Goal: Ask a question

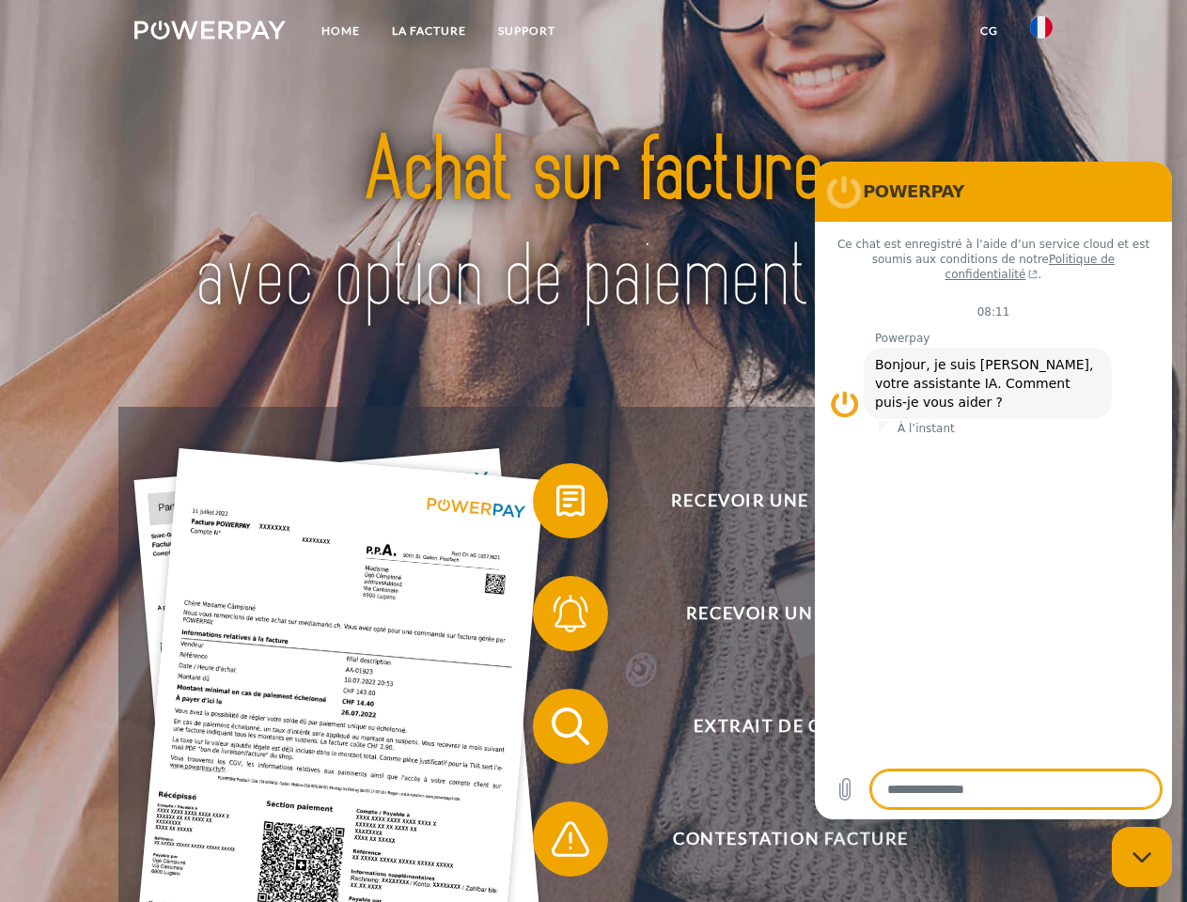
click at [210, 33] on img at bounding box center [209, 30] width 151 height 19
click at [1041, 33] on img at bounding box center [1041, 27] width 23 height 23
click at [989, 31] on link "CG" at bounding box center [989, 31] width 50 height 34
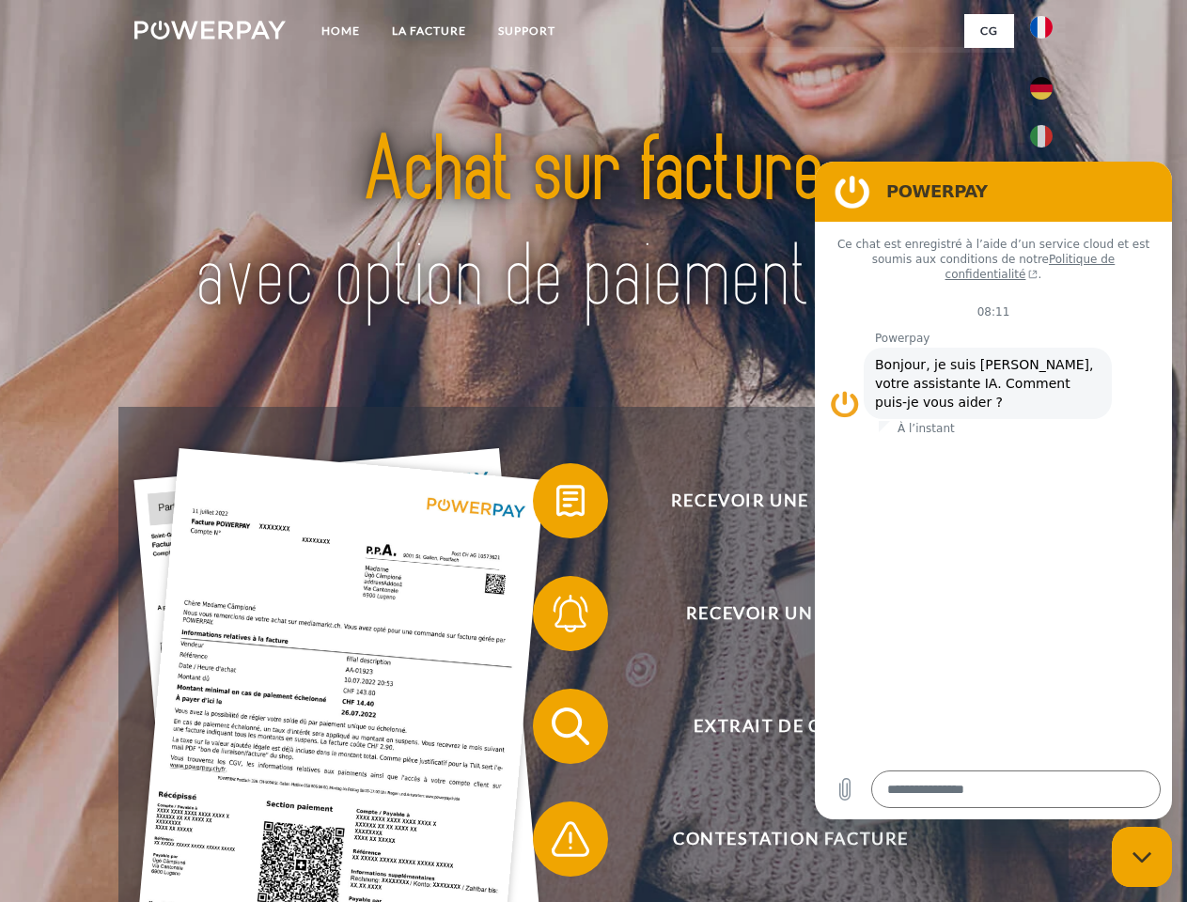
click at [556, 505] on span at bounding box center [542, 501] width 94 height 94
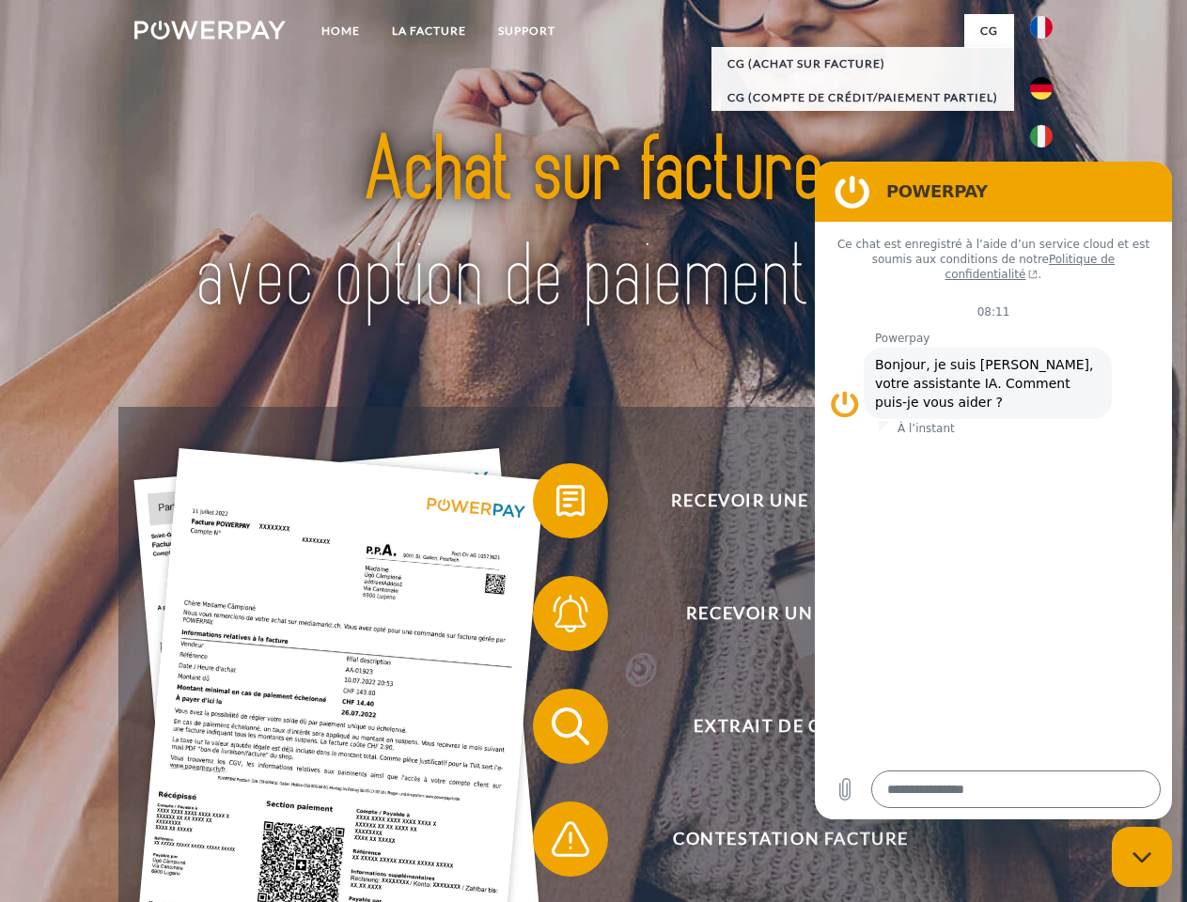
click at [556, 617] on div "Recevoir une facture ? Recevoir un rappel? Extrait de compte retour" at bounding box center [592, 783] width 949 height 752
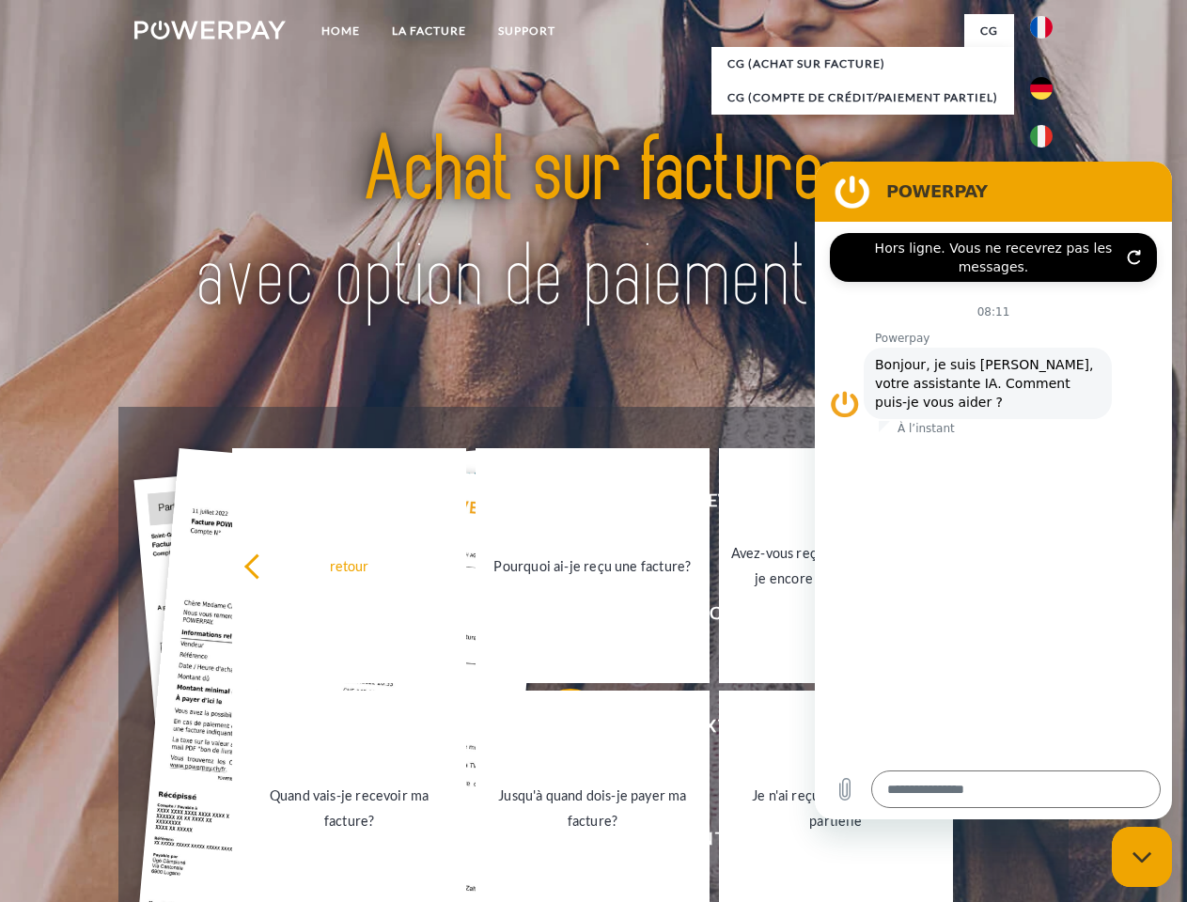
click at [556, 730] on link "Jusqu'à quand dois-je payer ma facture?" at bounding box center [592, 808] width 234 height 235
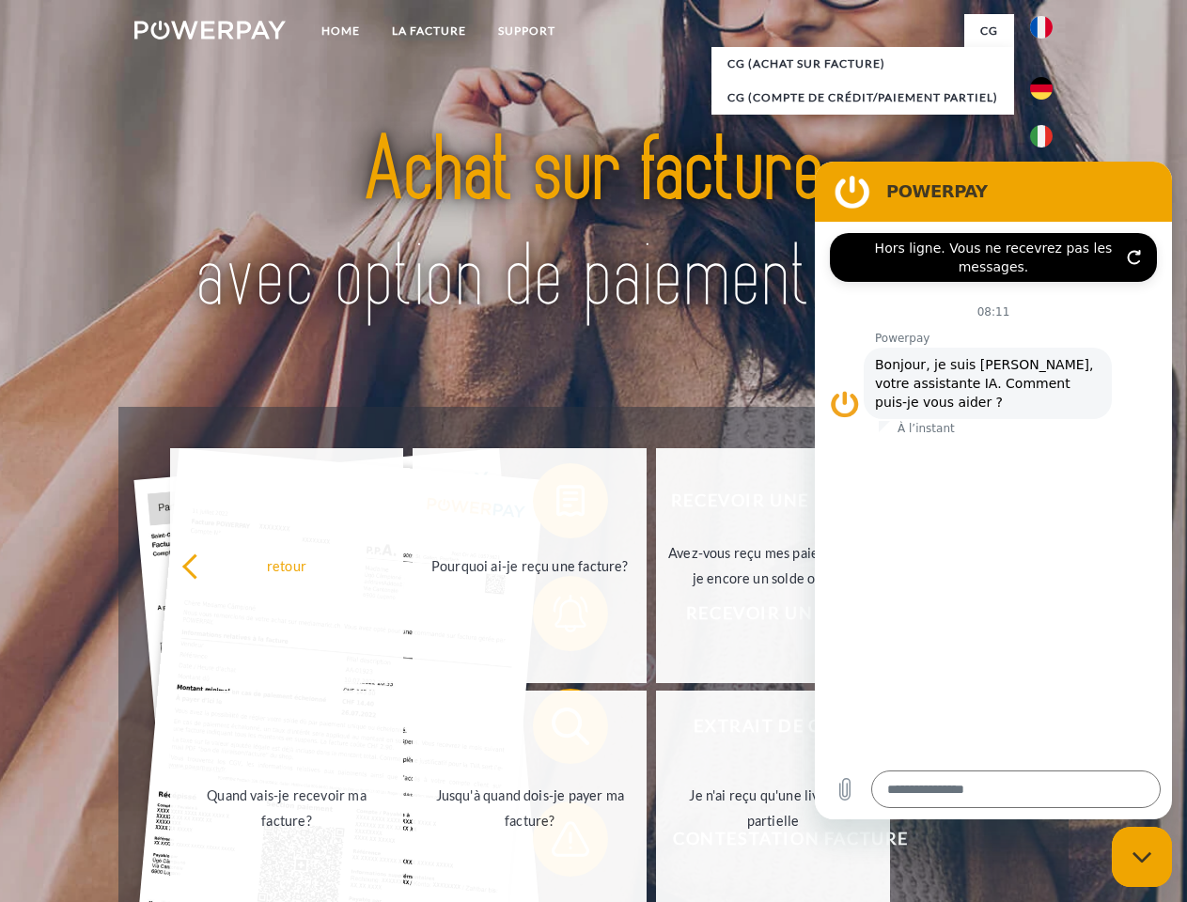
click at [556, 843] on span at bounding box center [542, 839] width 94 height 94
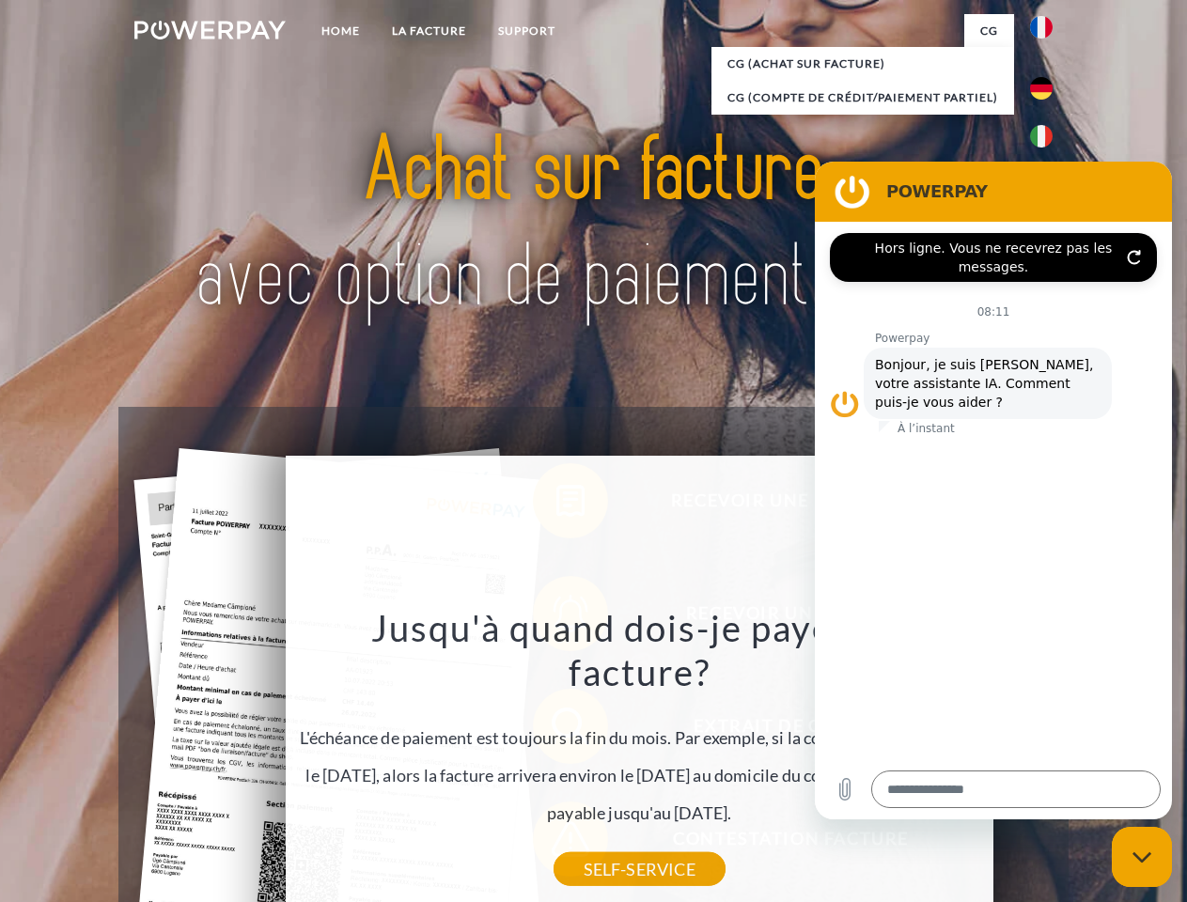
click at [1142, 857] on icon "Fermer la fenêtre de messagerie" at bounding box center [1142, 857] width 20 height 12
type textarea "*"
